Goal: Use online tool/utility: Utilize a website feature to perform a specific function

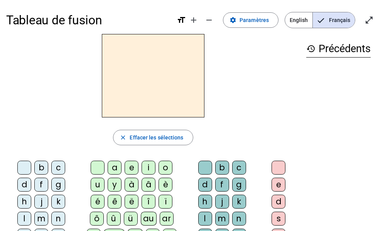
click at [22, 184] on div "d" at bounding box center [24, 184] width 14 height 14
click at [94, 185] on div "u" at bounding box center [98, 184] width 14 height 14
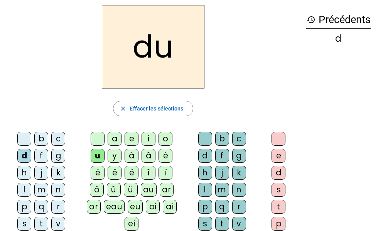
scroll to position [47, 0]
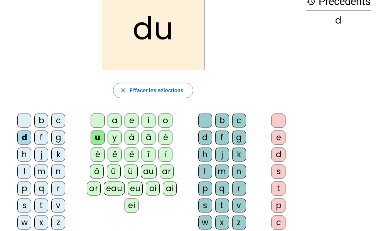
click at [43, 204] on div "t" at bounding box center [41, 205] width 14 height 14
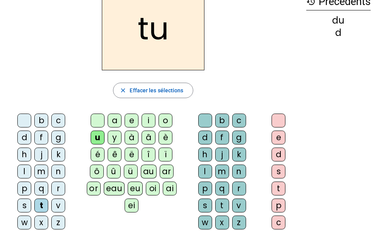
click at [115, 120] on div "a" at bounding box center [115, 120] width 14 height 14
click at [133, 120] on div "e" at bounding box center [132, 120] width 14 height 14
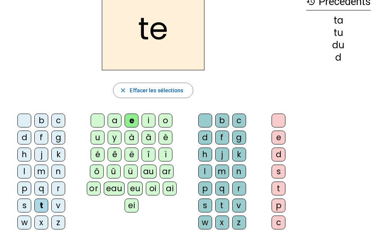
click at [23, 137] on div "d" at bounding box center [24, 137] width 14 height 14
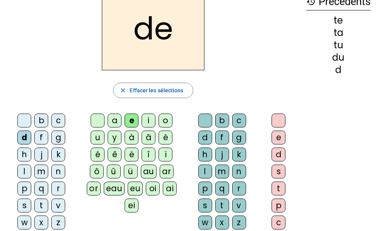
click at [41, 155] on div "j" at bounding box center [41, 154] width 14 height 14
click at [41, 156] on div "j" at bounding box center [41, 154] width 14 height 14
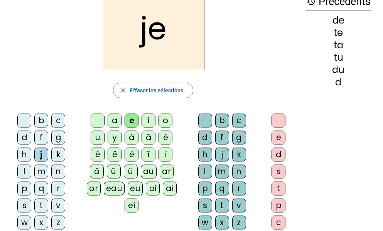
click at [42, 172] on div "m" at bounding box center [41, 171] width 14 height 14
click at [43, 172] on div "m" at bounding box center [41, 171] width 14 height 14
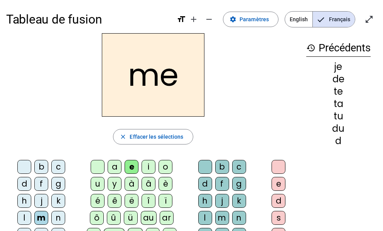
scroll to position [0, 0]
